Goal: Information Seeking & Learning: Learn about a topic

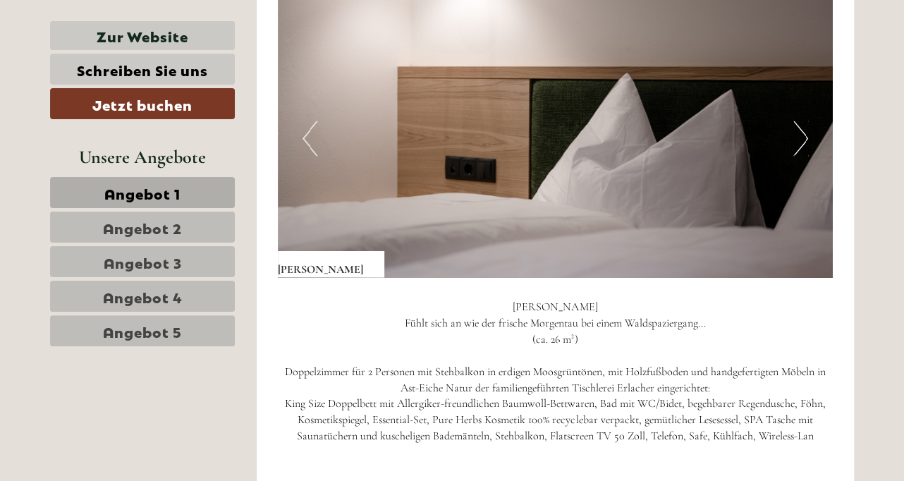
scroll to position [931, 0]
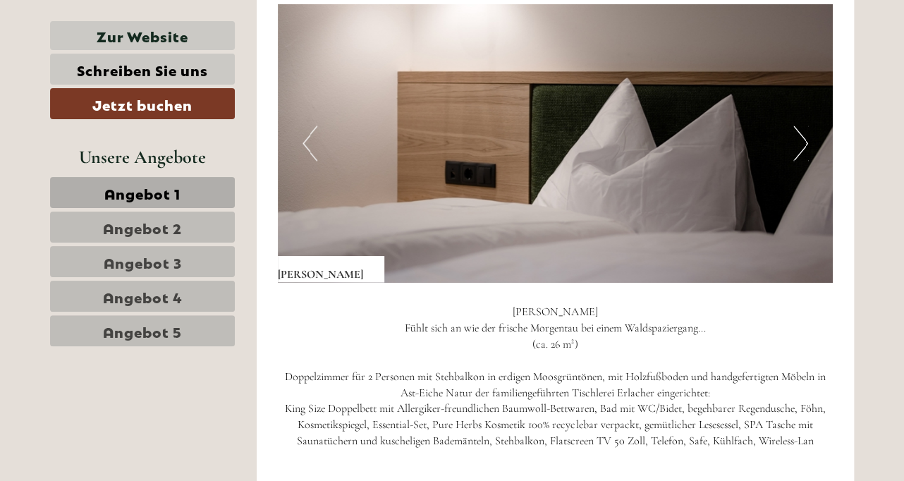
click at [798, 140] on button "Next" at bounding box center [801, 143] width 15 height 35
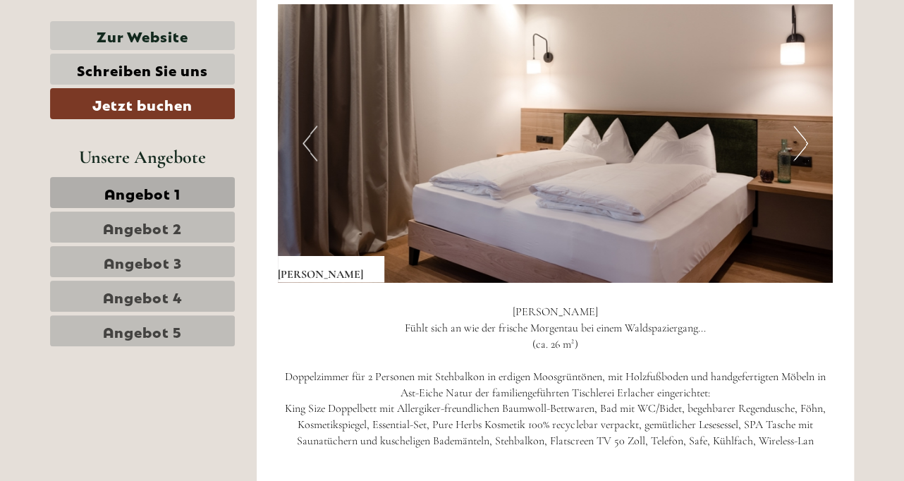
click at [798, 140] on button "Next" at bounding box center [801, 143] width 15 height 35
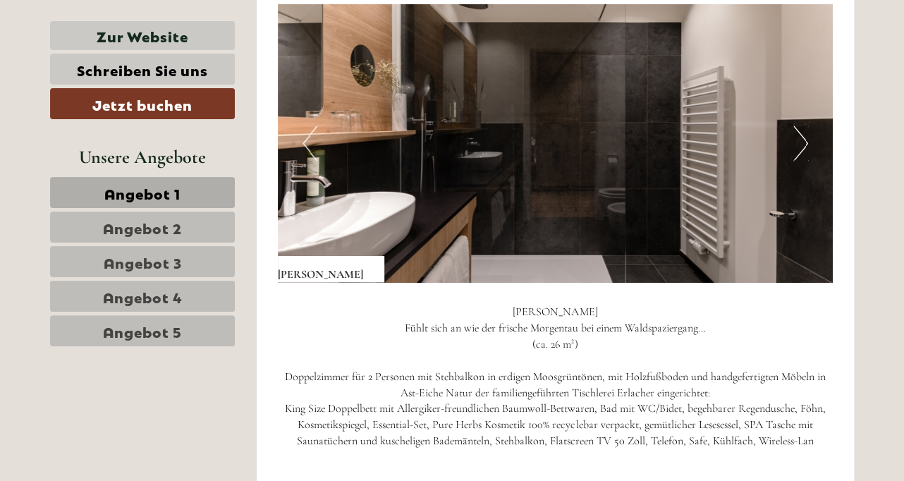
click at [798, 140] on button "Next" at bounding box center [801, 143] width 15 height 35
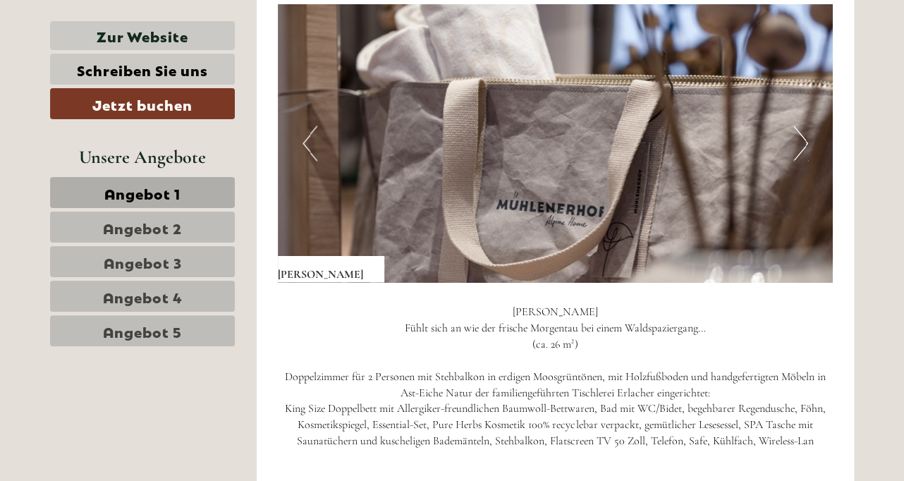
click at [798, 140] on button "Next" at bounding box center [801, 143] width 15 height 35
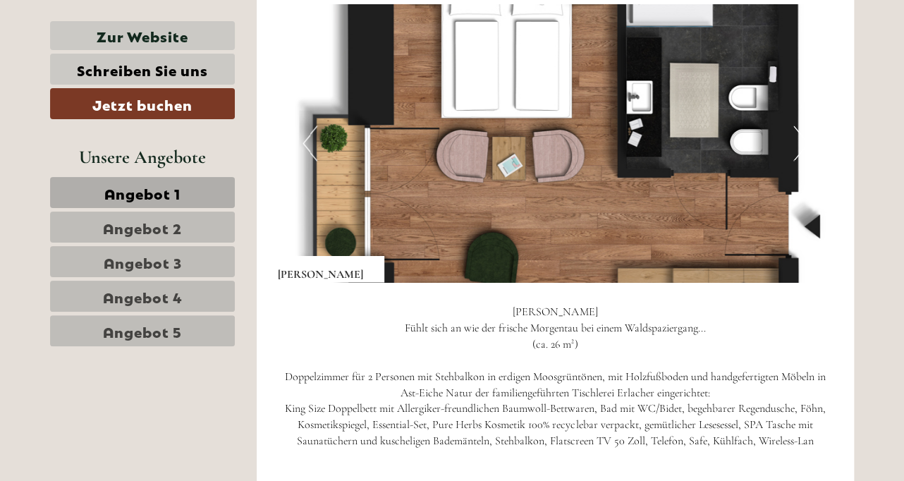
click at [798, 140] on button "Next" at bounding box center [801, 143] width 15 height 35
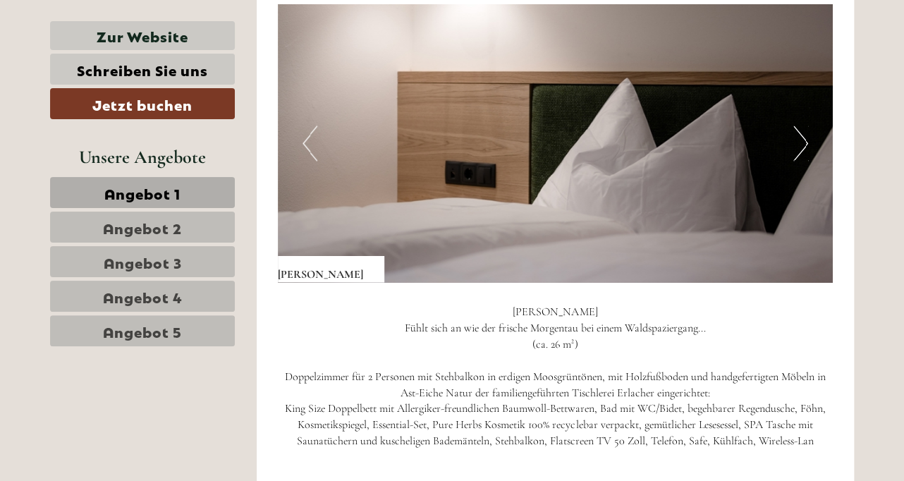
click at [798, 140] on button "Next" at bounding box center [801, 143] width 15 height 35
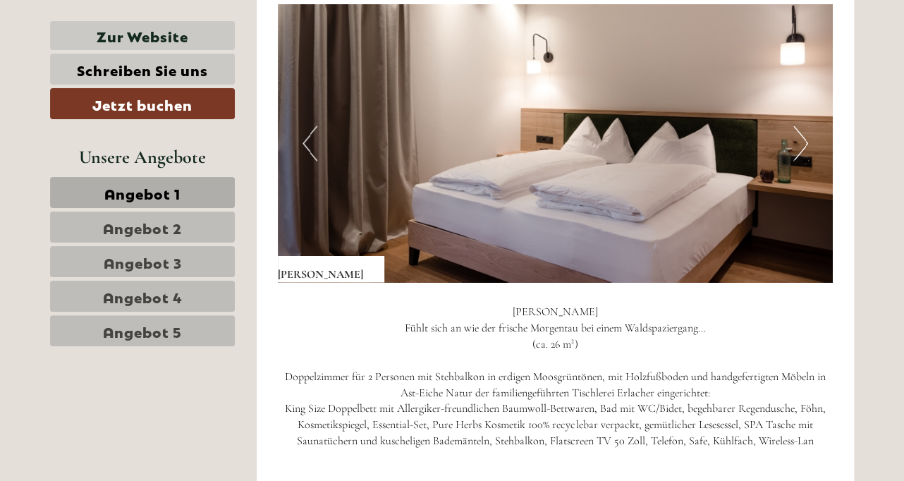
click at [798, 140] on button "Next" at bounding box center [801, 143] width 15 height 35
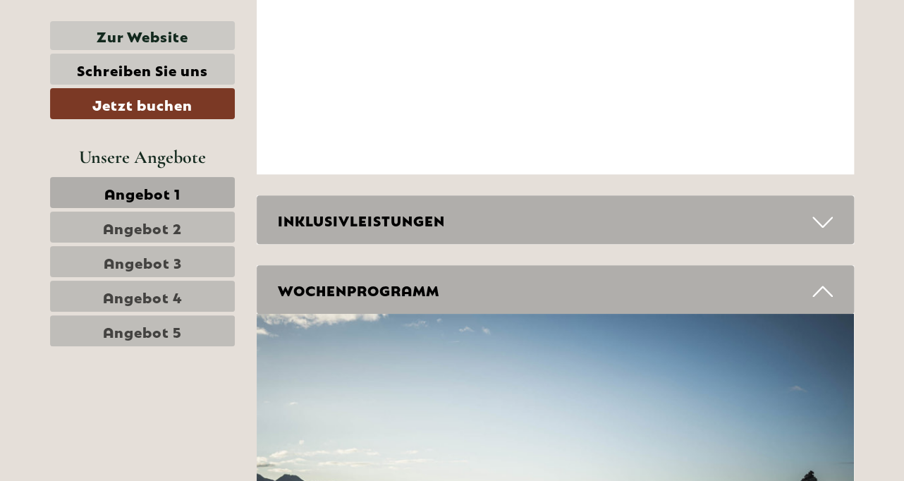
scroll to position [5163, 0]
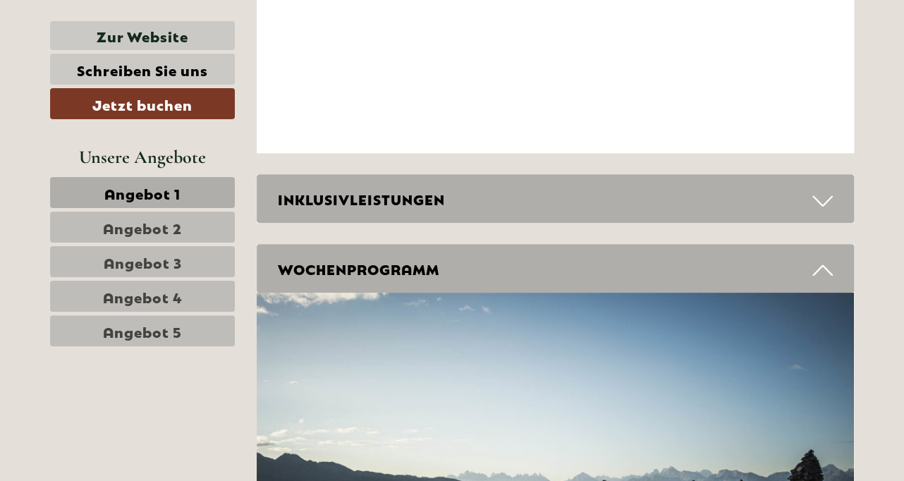
click at [160, 255] on span "Angebot 3" at bounding box center [143, 262] width 78 height 20
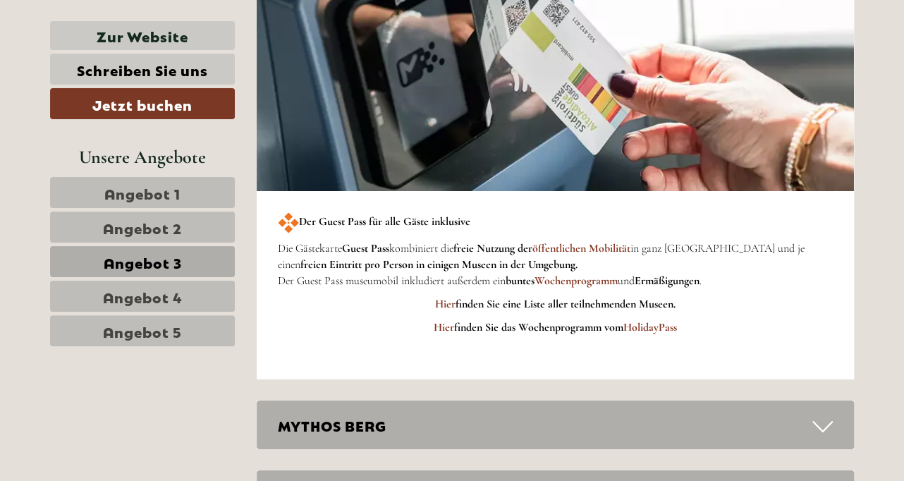
scroll to position [1984, 0]
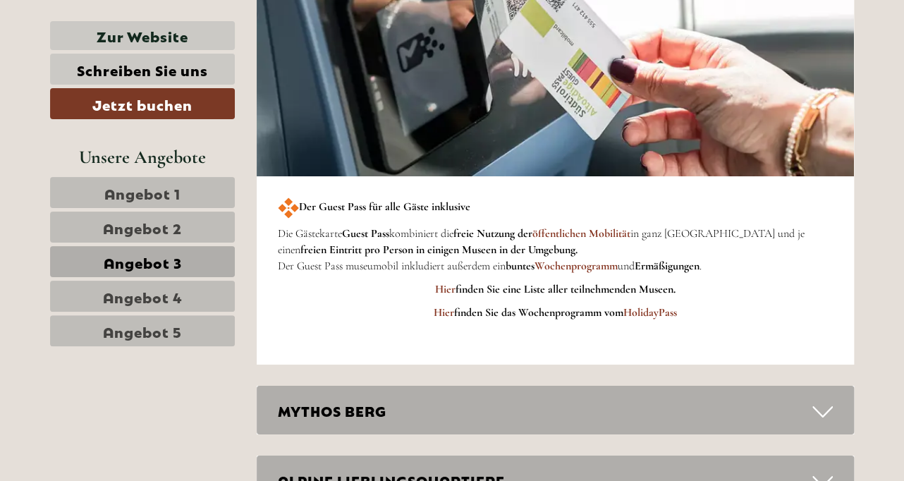
click at [172, 291] on span "Angebot 4" at bounding box center [143, 296] width 80 height 20
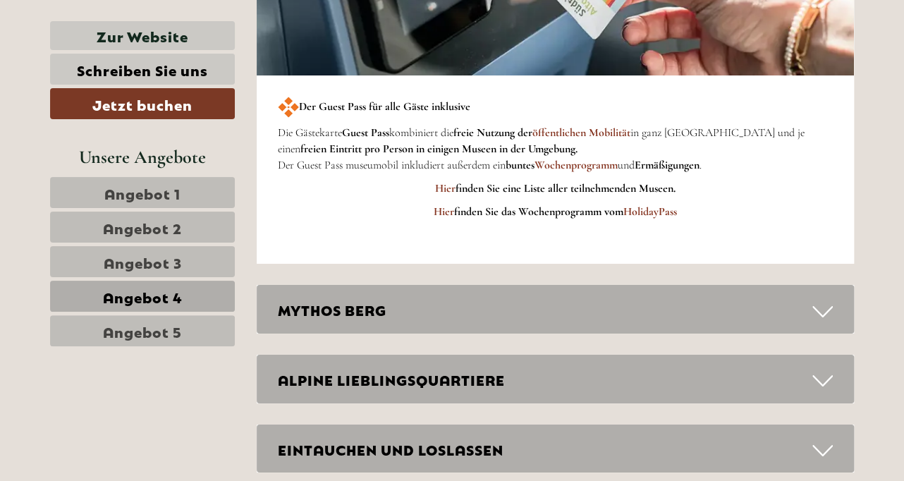
scroll to position [2238, 0]
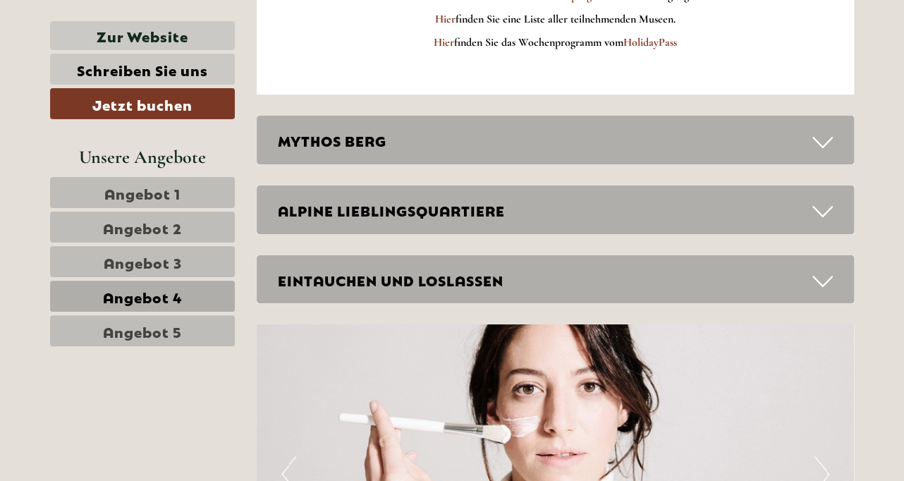
click at [145, 321] on span "Angebot 5" at bounding box center [142, 331] width 79 height 20
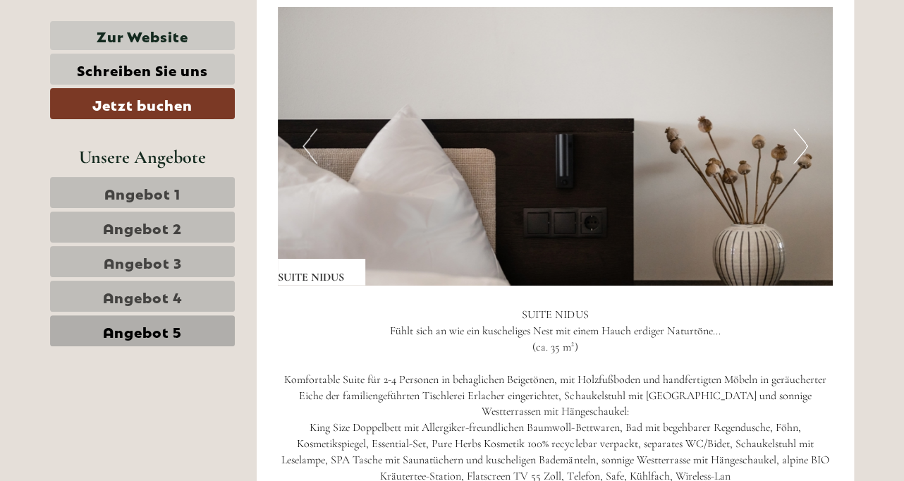
scroll to position [884, 0]
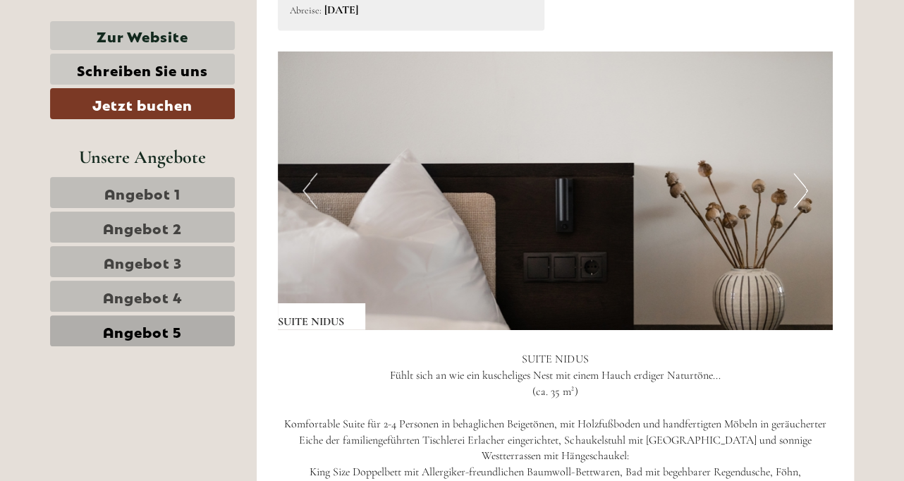
drag, startPoint x: 128, startPoint y: 194, endPoint x: 414, endPoint y: 232, distance: 288.2
click at [129, 194] on span "Angebot 1" at bounding box center [142, 193] width 76 height 20
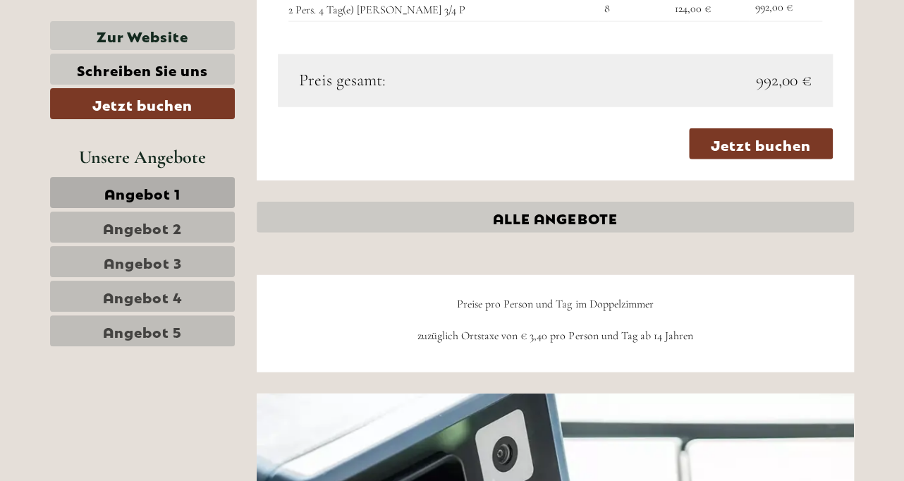
scroll to position [1524, 0]
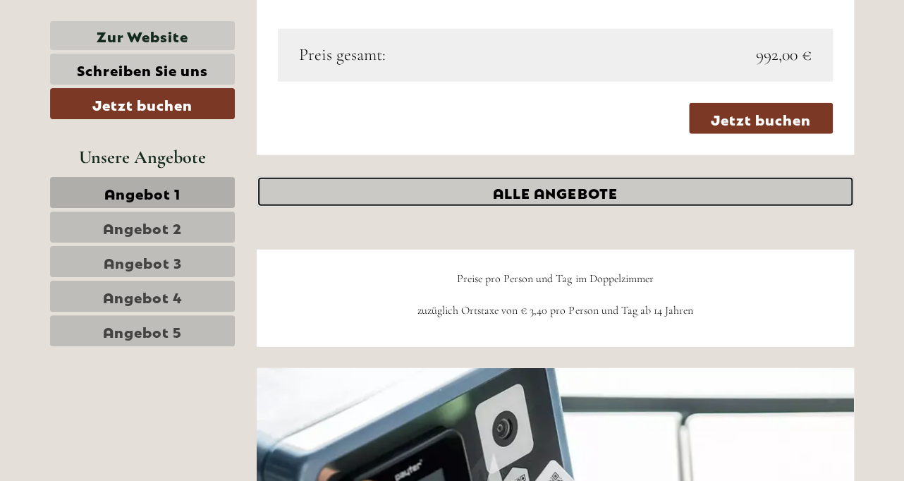
click at [553, 183] on link "ALLE ANGEBOTE" at bounding box center [556, 191] width 598 height 31
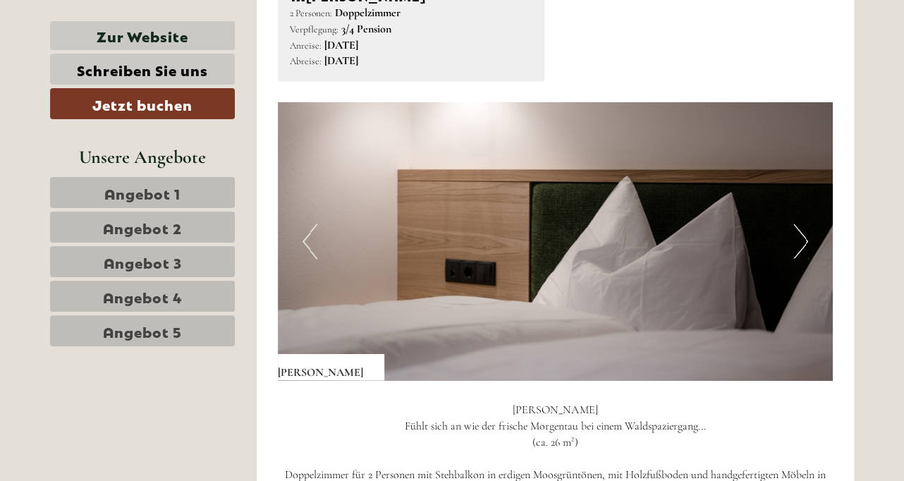
scroll to position [799, 0]
